Goal: Transaction & Acquisition: Purchase product/service

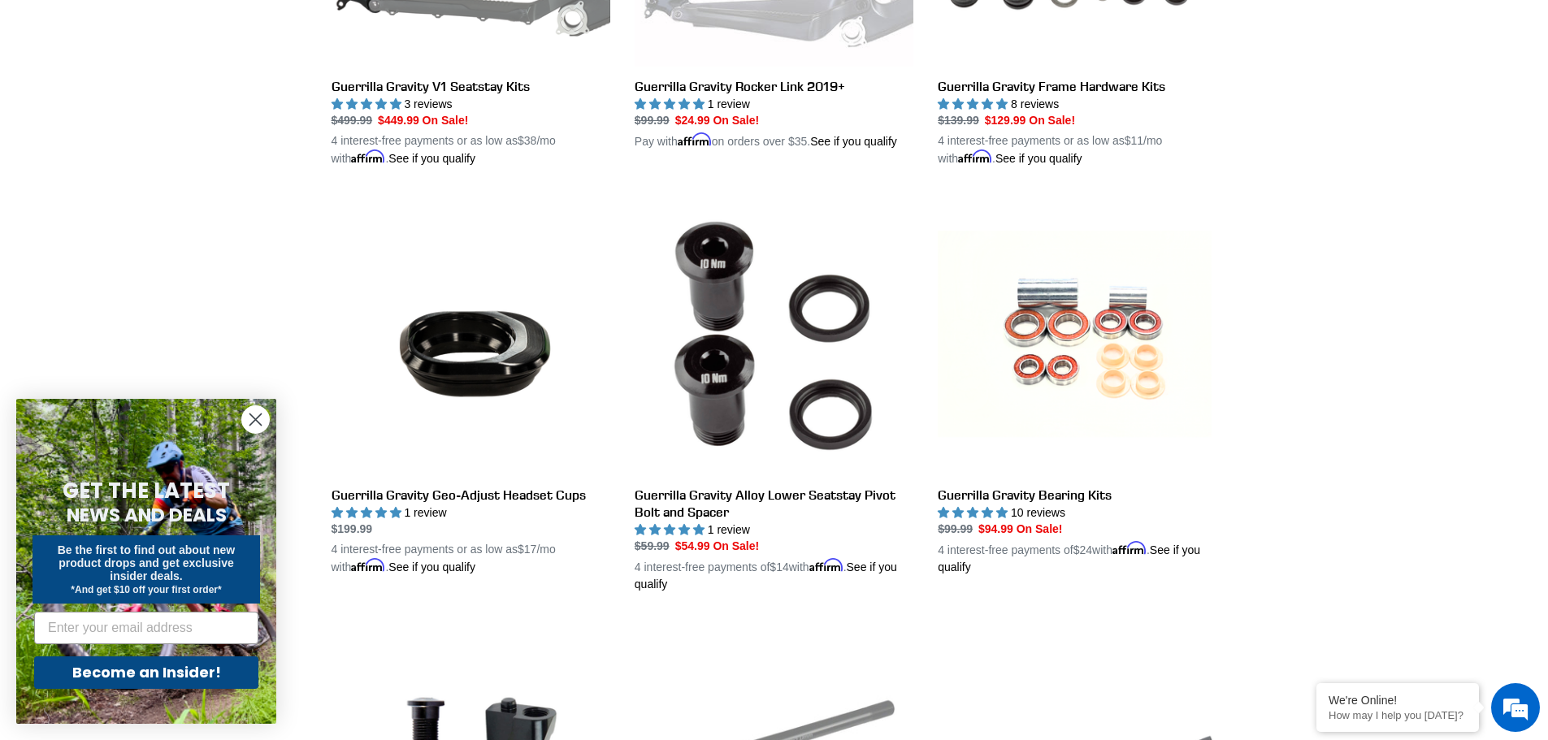
scroll to position [1138, 0]
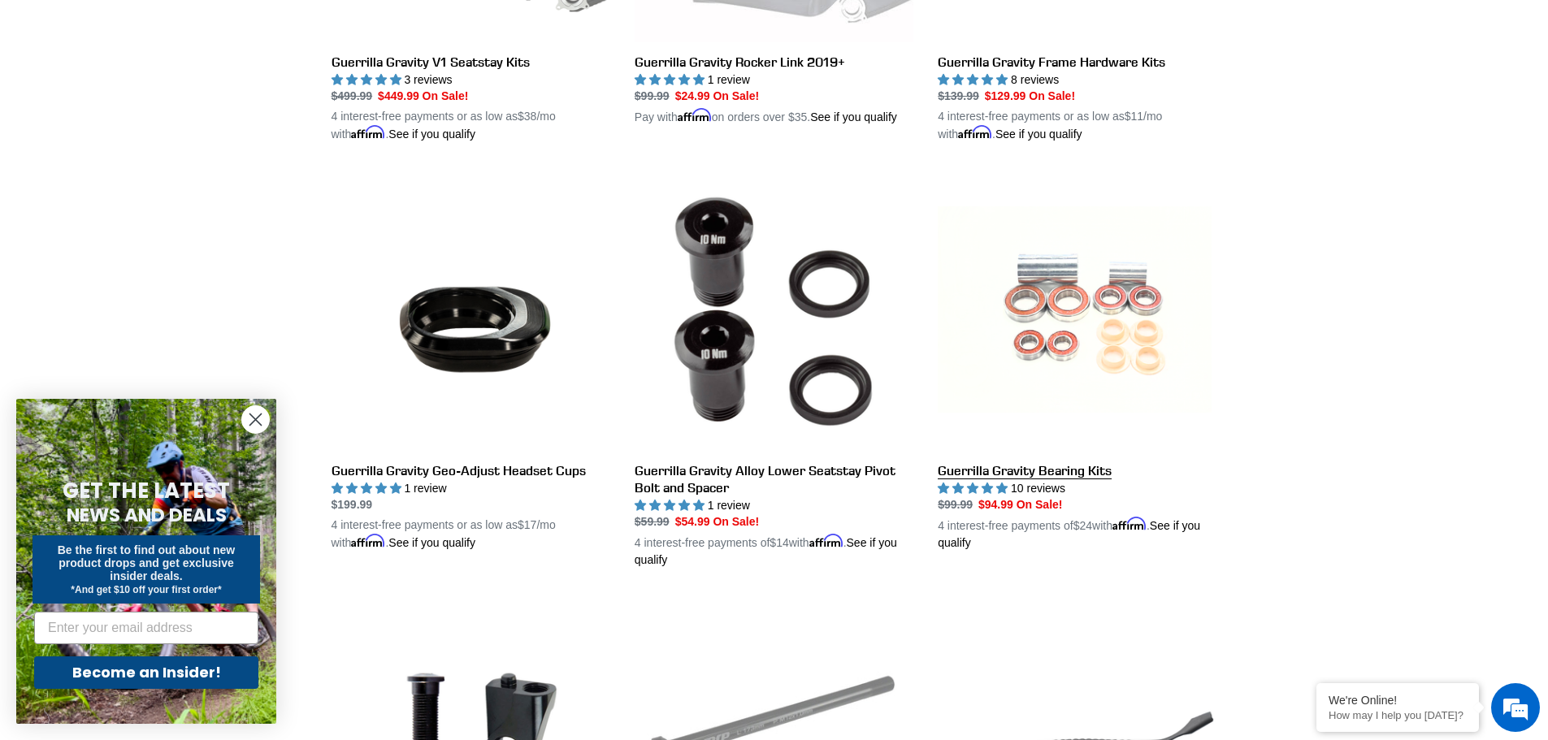
click at [1011, 281] on link "Guerrilla Gravity Bearing Kits" at bounding box center [1077, 362] width 279 height 380
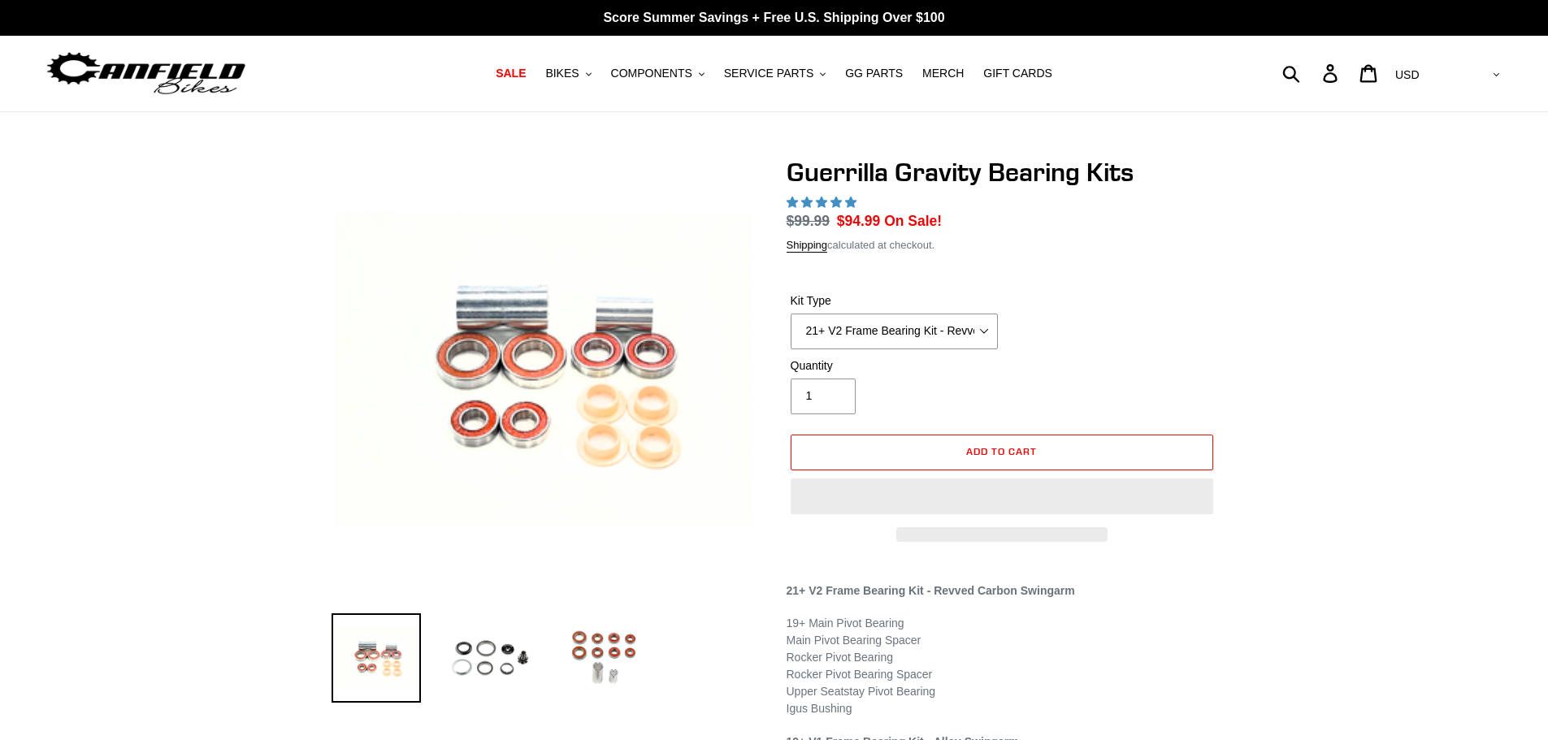
select select "highest-rating"
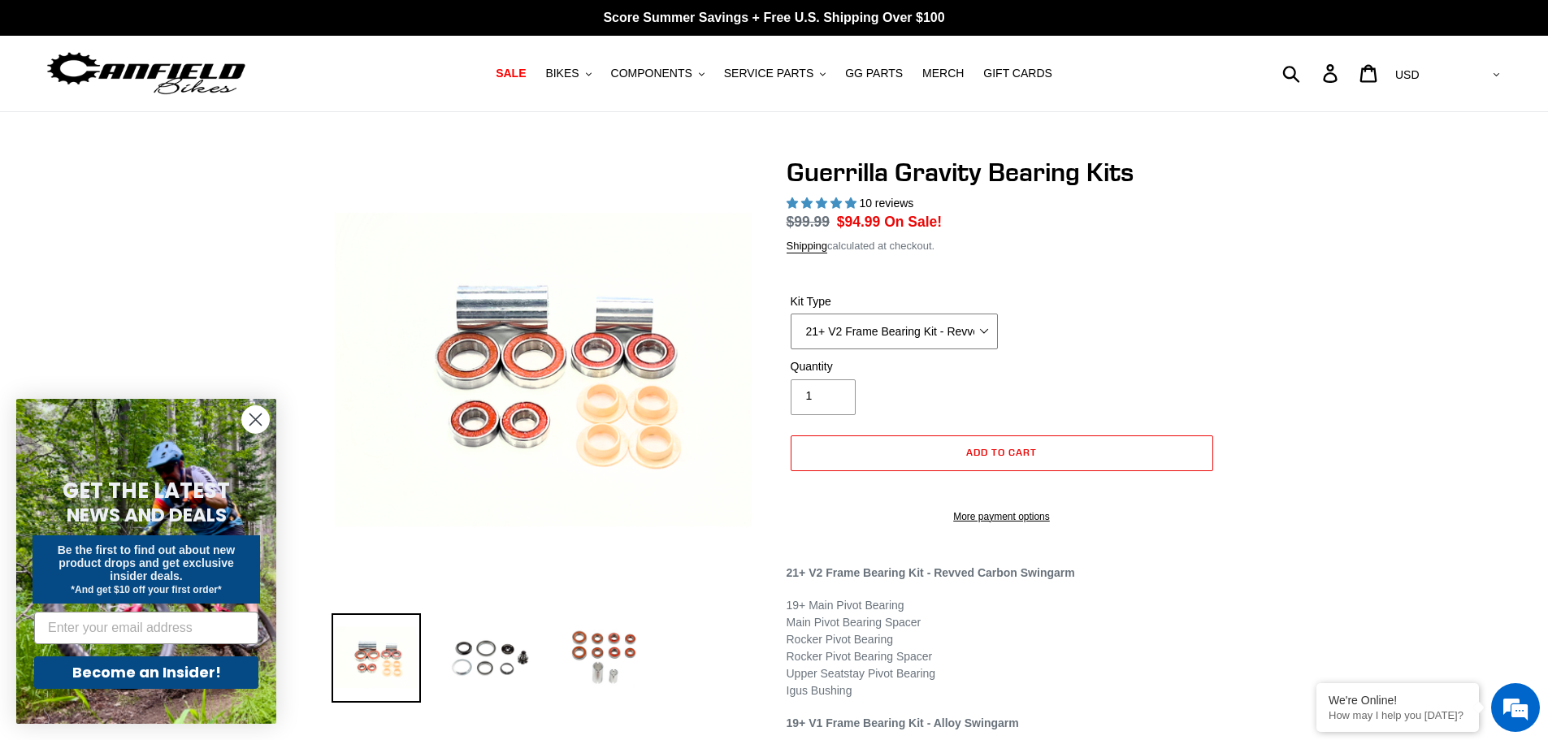
click at [835, 326] on div "Kit Type 21+ V2 Frame Bearing Kit - Revved Carbon Swingarm - In Stock 19+ V1 Fr…" at bounding box center [894, 321] width 215 height 57
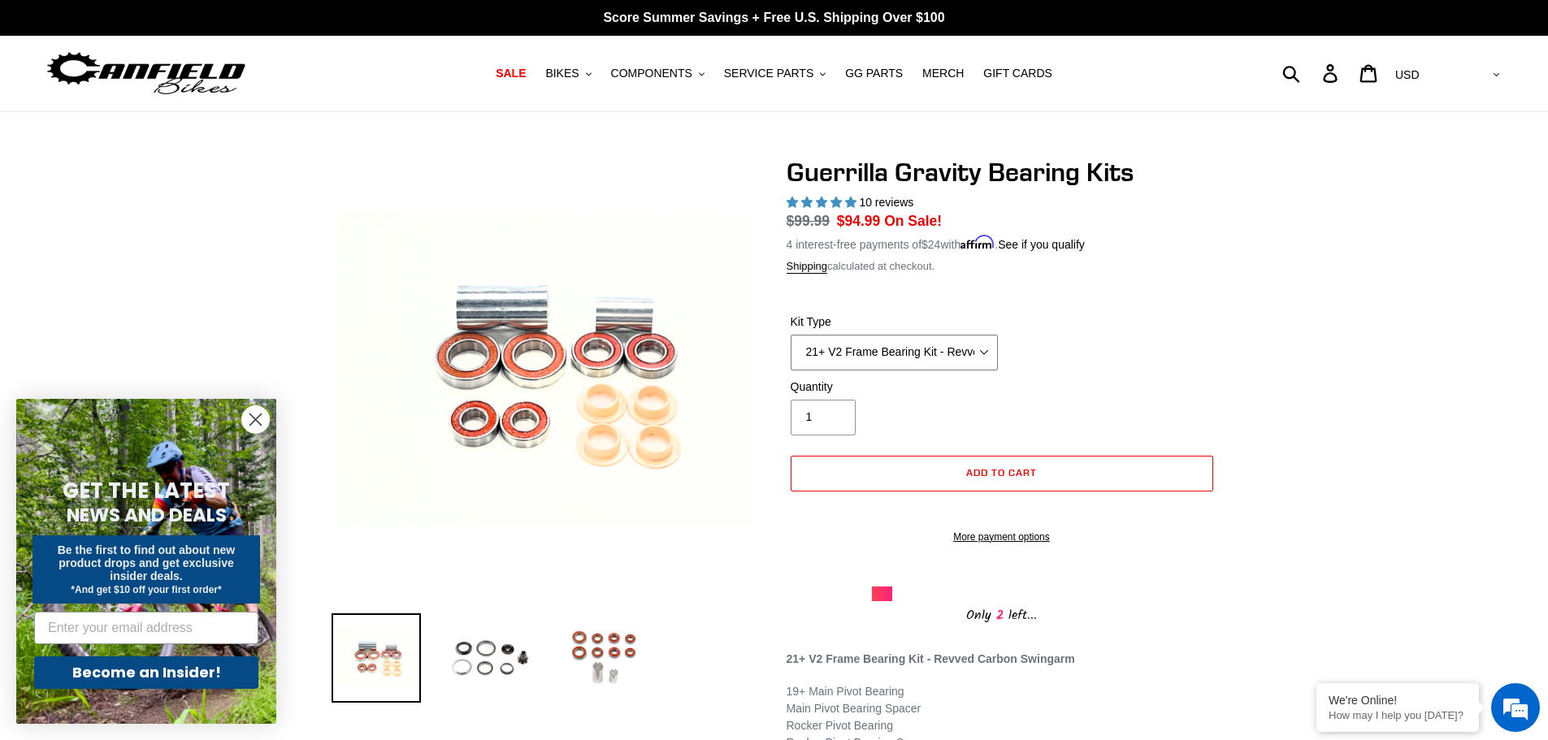
select select "19+ V1 Frame Bearing Kit - Alloy Swingarm - In Stock"
click at [791, 335] on select "21+ V2 Frame Bearing Kit - Revved Carbon Swingarm - In Stock 19+ V1 Frame Beari…" at bounding box center [894, 353] width 207 height 36
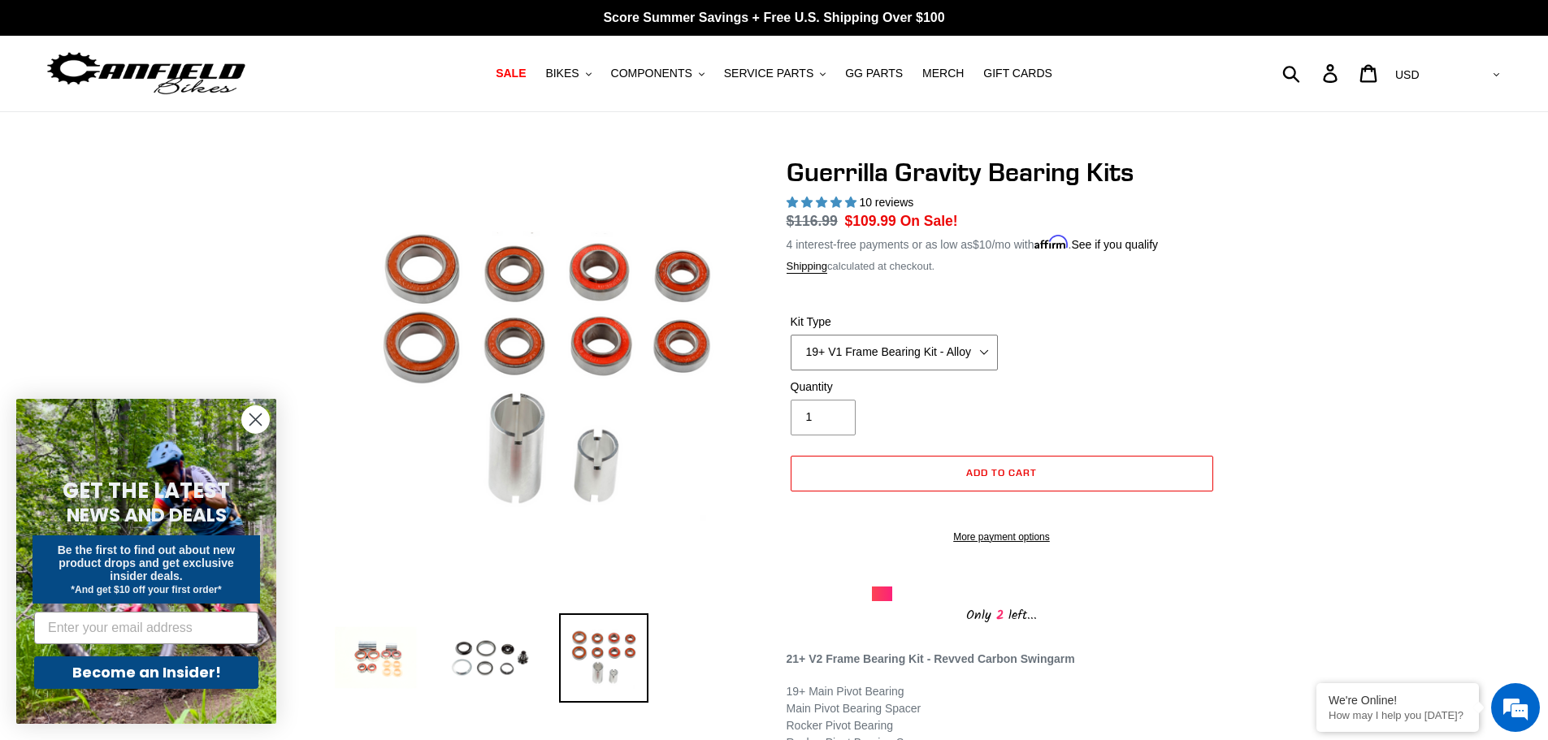
click at [892, 344] on select "21+ V2 Frame Bearing Kit - Revved Carbon Swingarm - In Stock 19+ V1 Frame Beari…" at bounding box center [894, 353] width 207 height 36
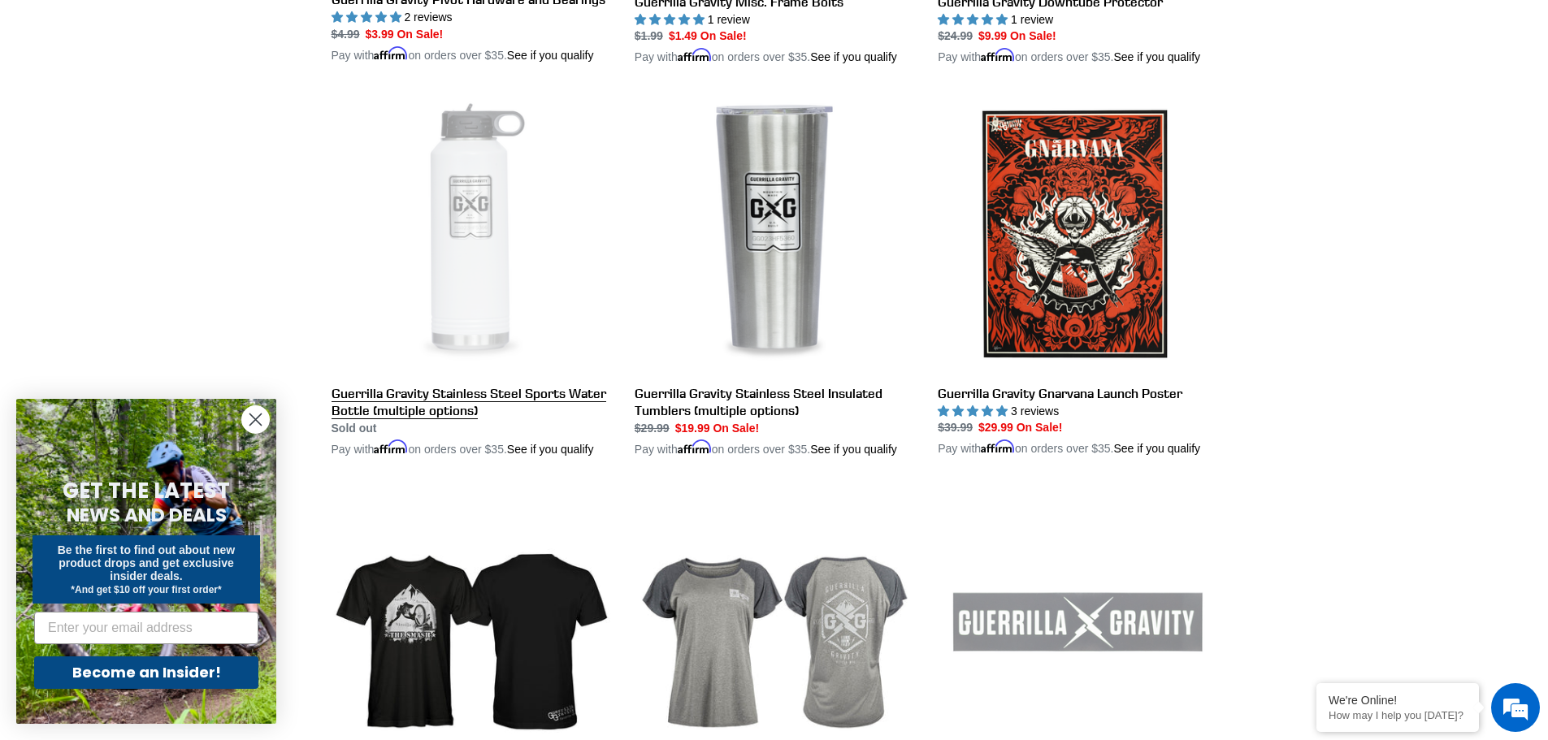
scroll to position [2801, 0]
